Goal: Find specific page/section: Find specific page/section

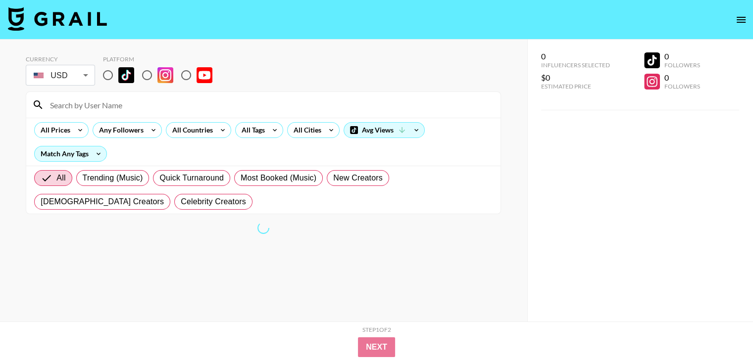
click at [186, 75] on input "radio" at bounding box center [186, 75] width 21 height 21
radio input "true"
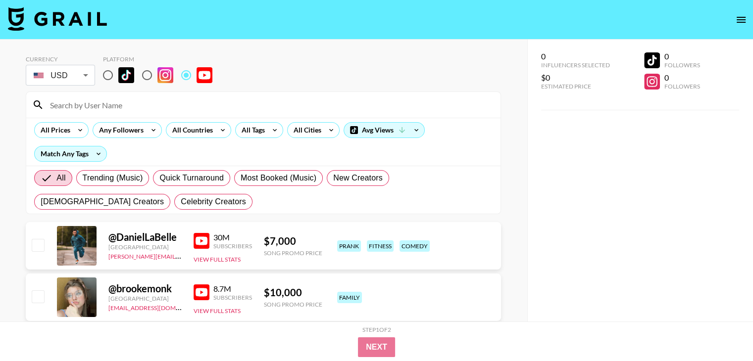
click at [155, 106] on input at bounding box center [269, 105] width 450 height 16
paste input "@AndreiJikh"
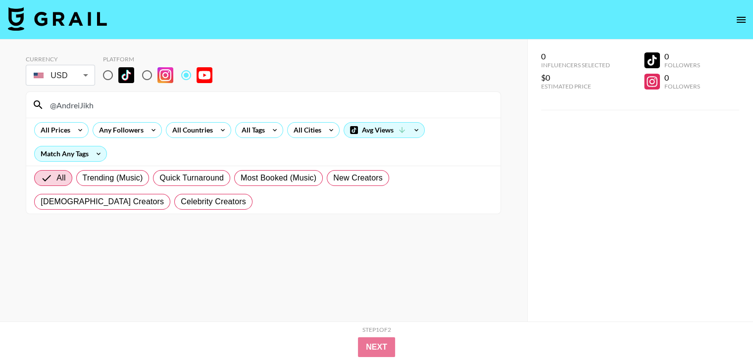
click at [115, 100] on input "@AndreiJikh" at bounding box center [269, 105] width 450 height 16
click at [114, 100] on input "@AndreiJikh" at bounding box center [269, 105] width 450 height 16
paste input "TheFatFiles"
click at [207, 104] on input "@TheFatFiles" at bounding box center [269, 105] width 450 height 16
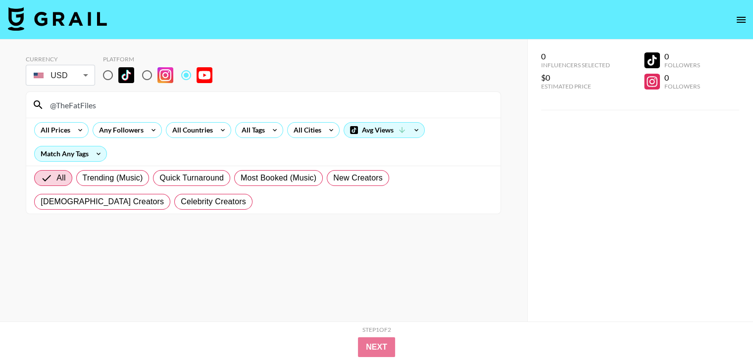
click at [207, 104] on input "@TheFatFiles" at bounding box center [269, 105] width 450 height 16
paste input "thedavidpakmanshow"
click at [192, 99] on input "@thedavidpakmanshow" at bounding box center [269, 105] width 450 height 16
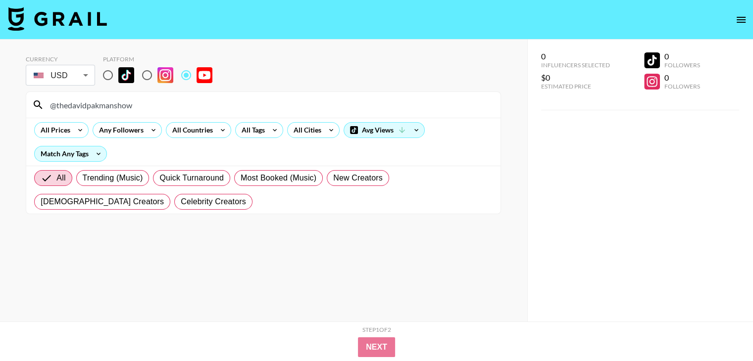
click at [192, 99] on input "@thedavidpakmanshow" at bounding box center [269, 105] width 450 height 16
paste input "ValhallaVFT"
click at [142, 105] on input "@ValhallaVFT" at bounding box center [269, 105] width 450 height 16
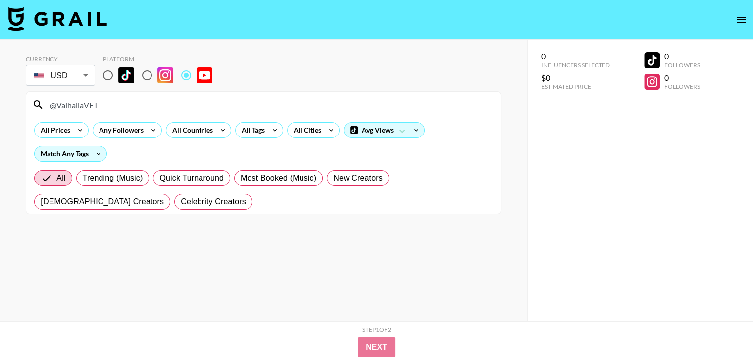
paste input "TheWhyMinutes"
click at [175, 101] on input "@TheWhyMinutes" at bounding box center [269, 105] width 450 height 16
paste input "menno.[PERSON_NAME]"
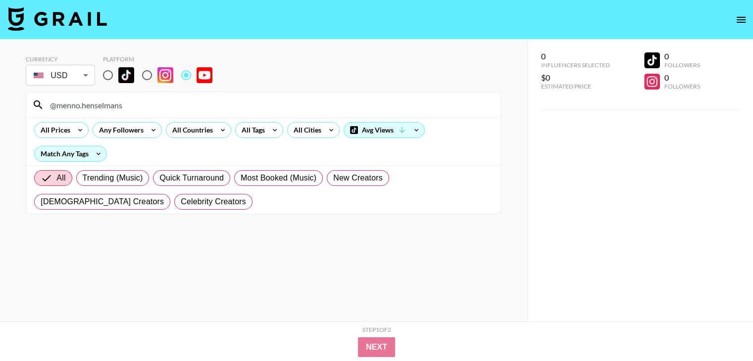
click at [167, 102] on input "@menno.henselmans" at bounding box center [269, 105] width 450 height 16
paste input "Ju_Almighty"
click at [141, 104] on input "@Ju_Almighty" at bounding box center [269, 105] width 450 height 16
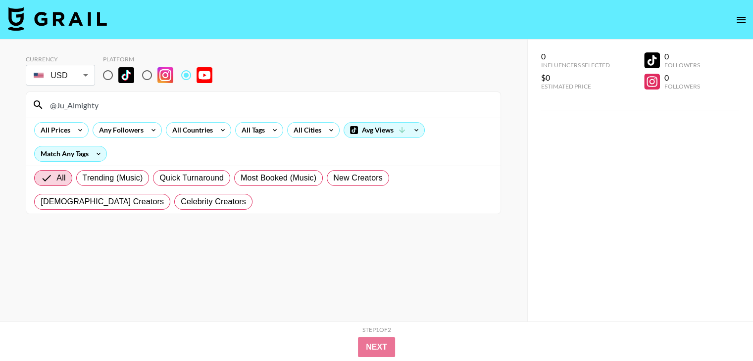
click at [141, 104] on input "@Ju_Almighty" at bounding box center [269, 105] width 450 height 16
paste input "PatienceXina"
click at [162, 101] on input "@PatienceXina" at bounding box center [269, 105] width 450 height 16
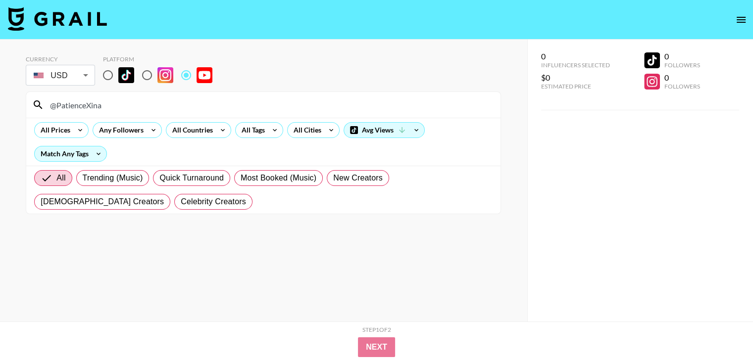
click at [162, 101] on input "@PatienceXina" at bounding box center [269, 105] width 450 height 16
paste input "CivDiv"
click at [225, 107] on input "@CivDiv" at bounding box center [269, 105] width 450 height 16
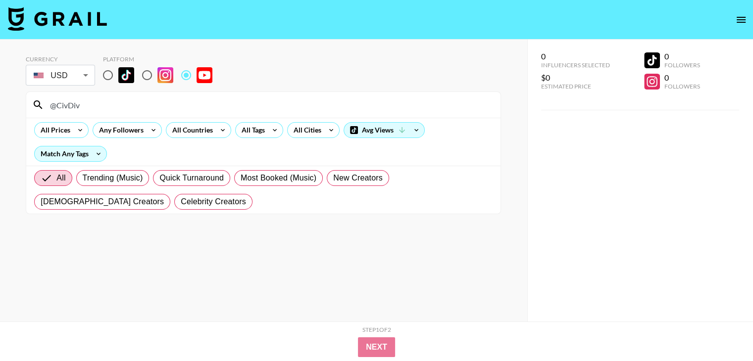
paste input "HoustonJones"
click at [277, 101] on input "@HoustonJones" at bounding box center [269, 105] width 450 height 16
paste input "immrexotic"
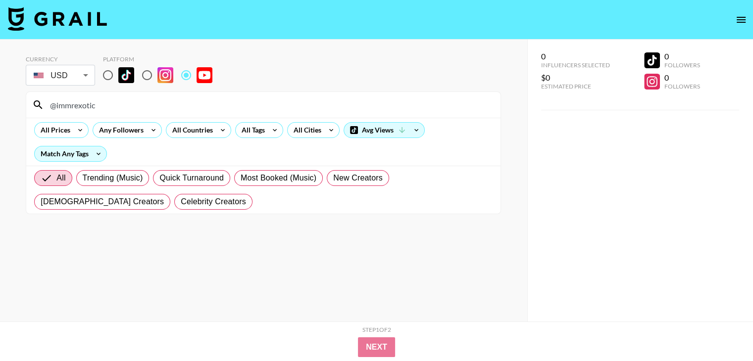
click at [282, 104] on input "@immrexotic" at bounding box center [269, 105] width 450 height 16
paste input "TylerSpeers"
click at [166, 105] on input "@TylerSpeers" at bounding box center [269, 105] width 450 height 16
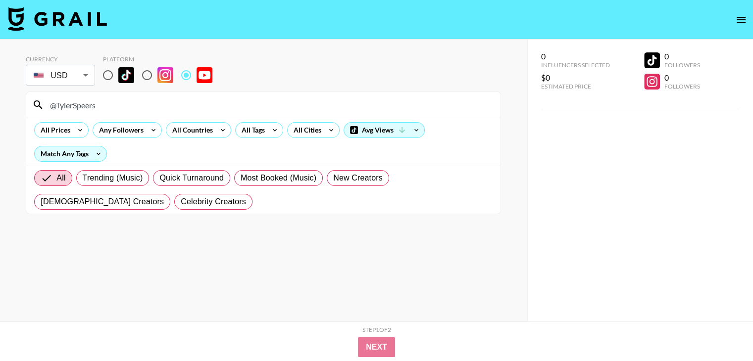
click at [166, 105] on input "@TylerSpeers" at bounding box center [269, 105] width 450 height 16
paste input "MaximBady"
click at [145, 99] on input "@MaximBady" at bounding box center [269, 105] width 450 height 16
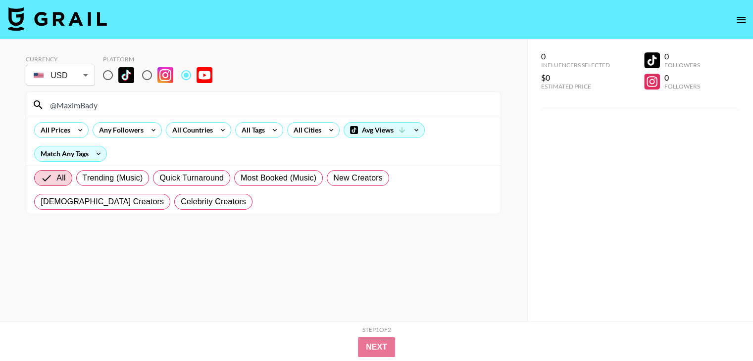
click at [145, 99] on input "@MaximBady" at bounding box center [269, 105] width 450 height 16
click at [234, 100] on input "@MaximBady" at bounding box center [269, 105] width 450 height 16
paste input "lachlanearnshaw"
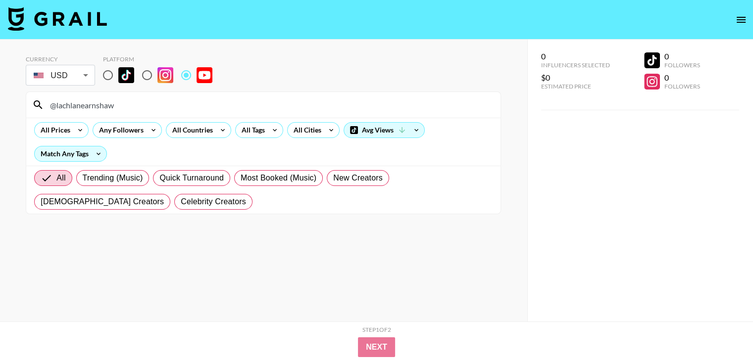
click at [153, 104] on input "@lachlanearnshaw" at bounding box center [269, 105] width 450 height 16
paste input "Adamthedunker"
click at [188, 99] on input "@Adamthedunker" at bounding box center [269, 105] width 450 height 16
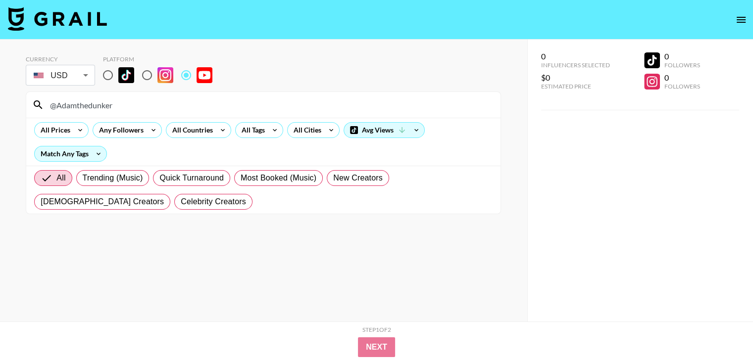
click at [188, 99] on input "@Adamthedunker" at bounding box center [269, 105] width 450 height 16
paste input "[PERSON_NAME]"
click at [145, 114] on div "@[PERSON_NAME]" at bounding box center [263, 105] width 474 height 26
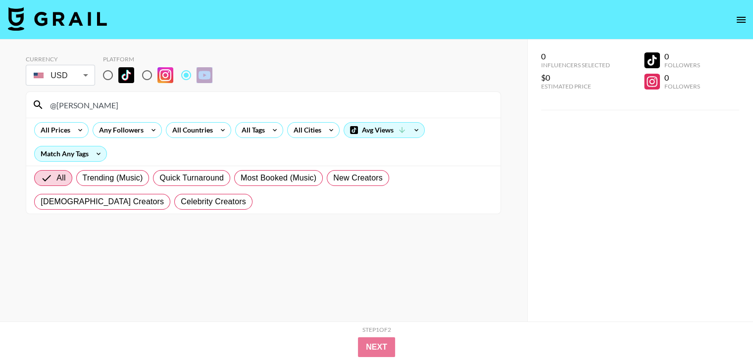
click at [145, 114] on div "@[PERSON_NAME]" at bounding box center [263, 105] width 474 height 26
click at [145, 105] on input "@[PERSON_NAME]" at bounding box center [269, 105] width 450 height 16
paste input "AmauryGuichonChef"
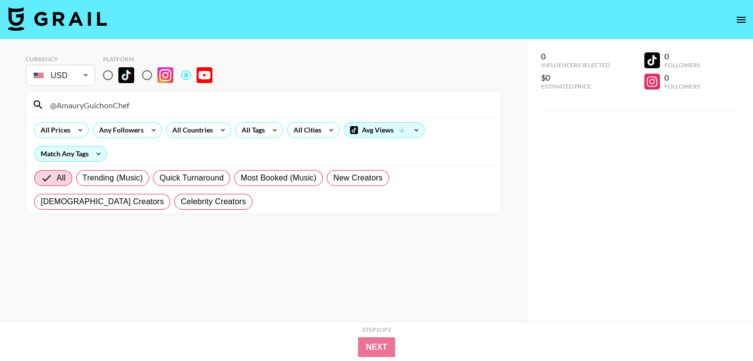
click at [245, 109] on input "@AmauryGuichonChef" at bounding box center [269, 105] width 450 height 16
paste input "MyPBandJ"
click at [203, 108] on input "@MyPBandJ" at bounding box center [269, 105] width 450 height 16
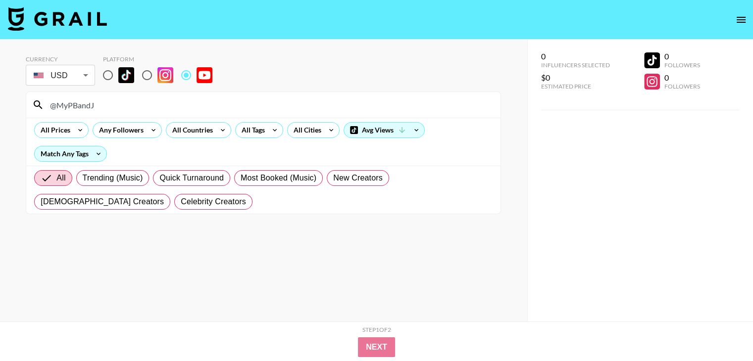
click at [203, 108] on input "@MyPBandJ" at bounding box center [269, 105] width 450 height 16
paste input "theplopyt"
type input "@theplopyt"
